Goal: Find specific page/section: Find specific page/section

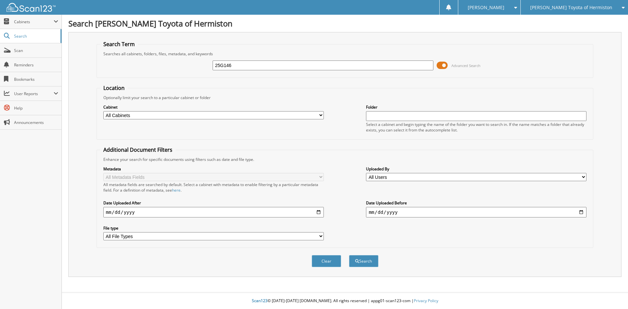
type input "25G146"
click at [349, 255] on button "Search" at bounding box center [363, 261] width 29 height 12
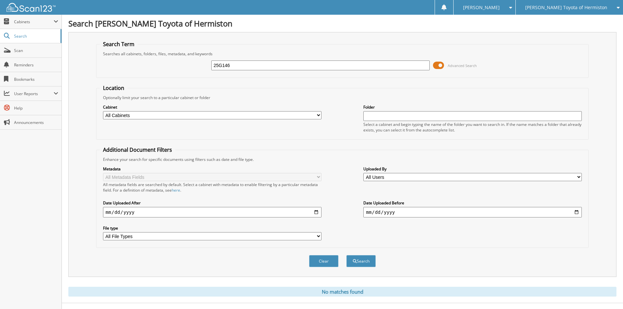
click at [580, 9] on span "[PERSON_NAME] Toyota of Hermiston" at bounding box center [566, 8] width 82 height 4
click at [572, 21] on link "GMC of Hermiston" at bounding box center [569, 20] width 107 height 11
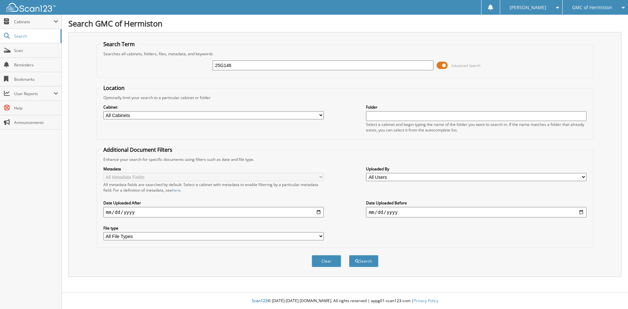
type input "25G146"
click at [349, 255] on button "Search" at bounding box center [363, 261] width 29 height 12
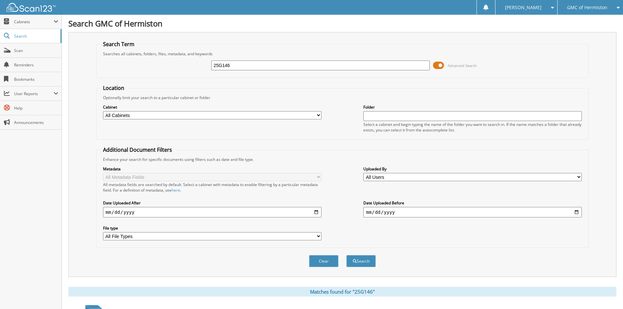
scroll to position [123, 0]
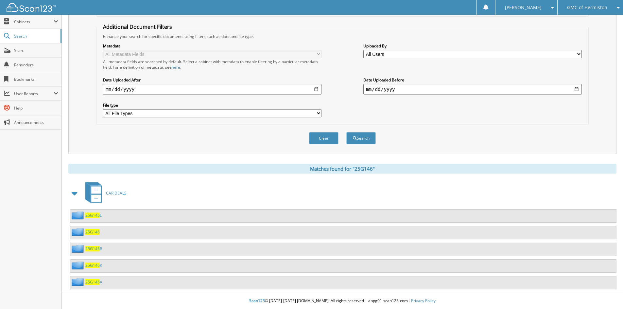
click at [91, 265] on span "25G146" at bounding box center [92, 266] width 14 height 6
